Goal: Navigation & Orientation: Find specific page/section

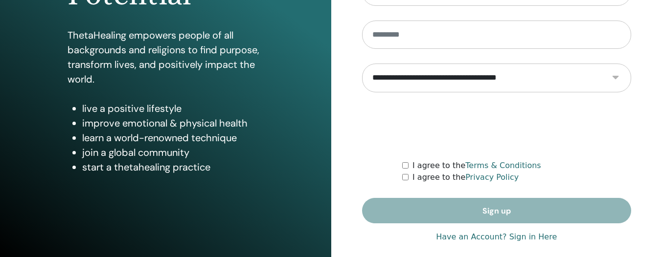
scroll to position [212, 0]
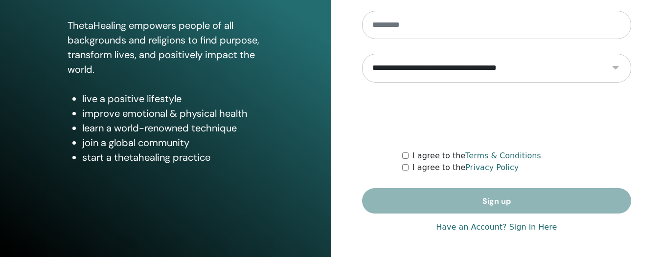
click at [484, 227] on link "Have an Account? Sign in Here" at bounding box center [496, 228] width 121 height 12
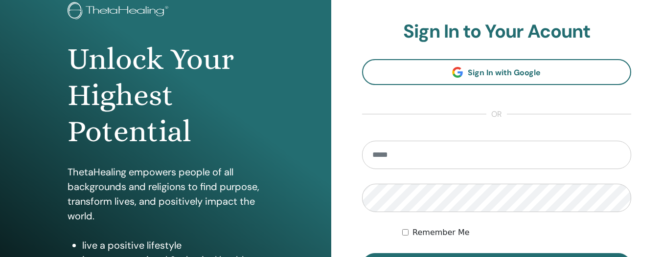
scroll to position [112, 0]
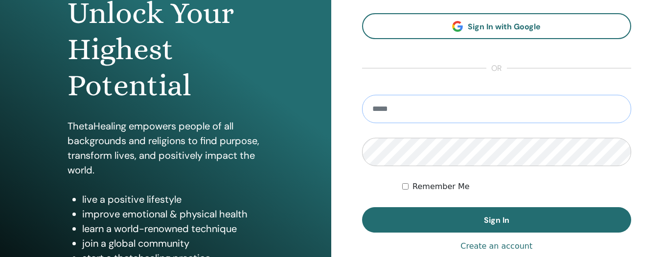
click at [393, 111] on input "email" at bounding box center [497, 109] width 270 height 28
type input "**********"
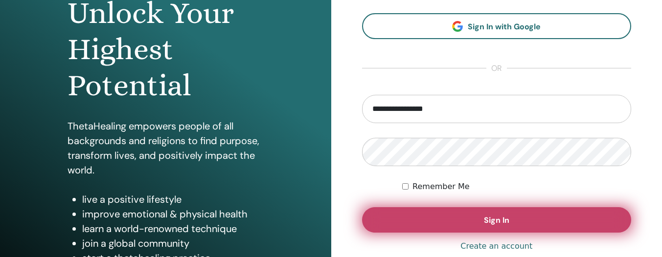
click at [431, 225] on button "Sign In" at bounding box center [497, 219] width 270 height 25
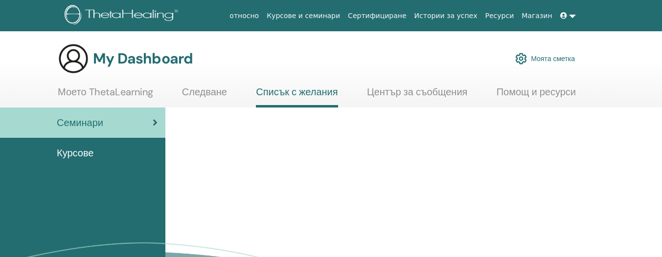
click at [572, 17] on link at bounding box center [567, 16] width 23 height 18
click at [562, 12] on icon at bounding box center [563, 15] width 7 height 7
click at [196, 97] on link "Следване" at bounding box center [204, 95] width 45 height 19
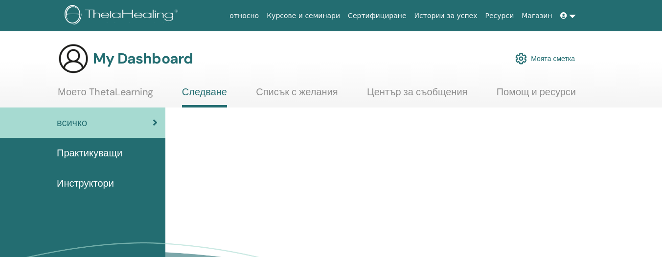
click at [202, 91] on link "Следване" at bounding box center [204, 97] width 45 height 22
click at [105, 153] on span "Практикуващи" at bounding box center [90, 153] width 66 height 15
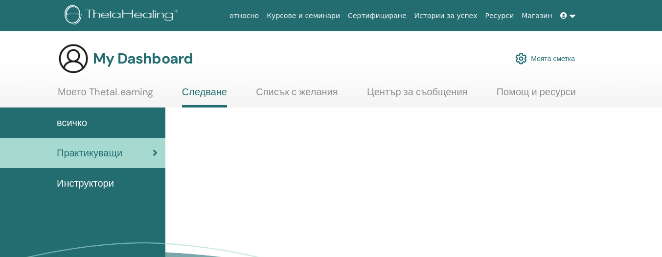
click at [109, 154] on span "Практикуващи" at bounding box center [90, 153] width 66 height 15
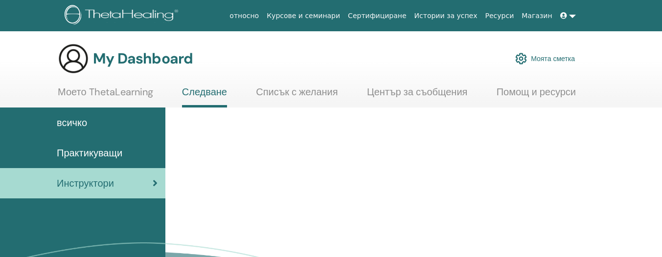
click at [296, 16] on link "Курсове и семинари" at bounding box center [303, 16] width 81 height 18
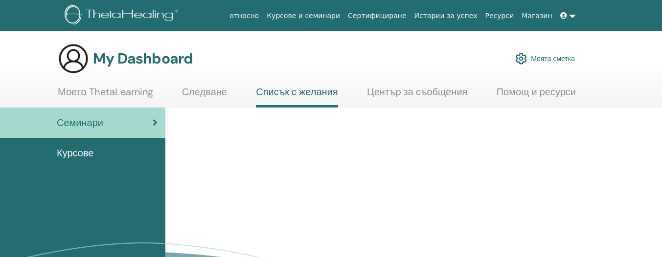
click at [574, 14] on link at bounding box center [567, 16] width 23 height 18
click at [573, 17] on link at bounding box center [567, 16] width 23 height 18
click at [75, 61] on img at bounding box center [73, 58] width 31 height 31
click at [94, 90] on link "Моето ThetaLearning" at bounding box center [105, 95] width 95 height 19
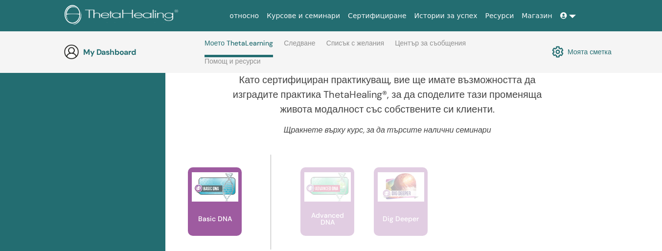
scroll to position [363, 0]
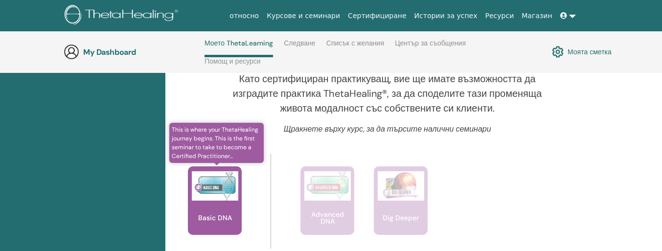
click at [206, 218] on div "Basic DNA" at bounding box center [215, 200] width 54 height 68
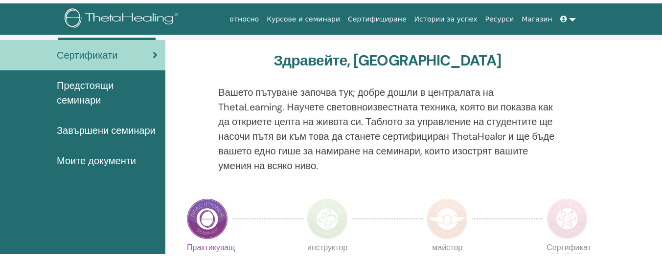
scroll to position [56, 0]
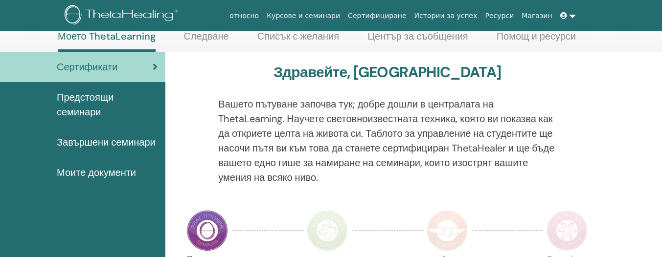
click at [107, 180] on span "Моите документи" at bounding box center [96, 172] width 79 height 15
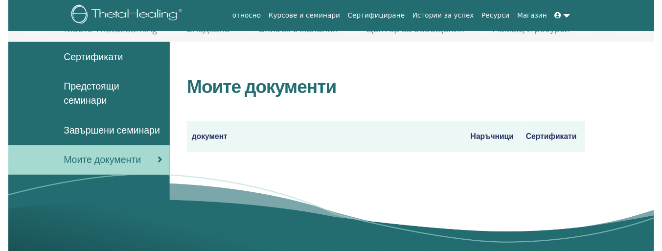
scroll to position [84, 0]
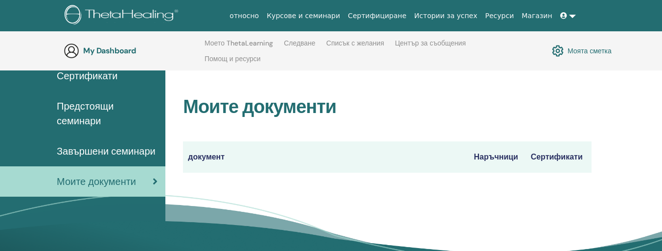
click at [58, 112] on span "Предстоящи семинари" at bounding box center [107, 113] width 101 height 29
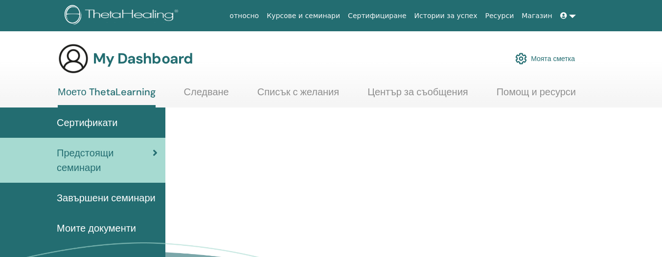
click at [572, 17] on link at bounding box center [567, 16] width 23 height 18
click at [575, 16] on link at bounding box center [567, 16] width 23 height 18
click at [263, 18] on link "относно" at bounding box center [244, 16] width 37 height 18
